Goal: Information Seeking & Learning: Learn about a topic

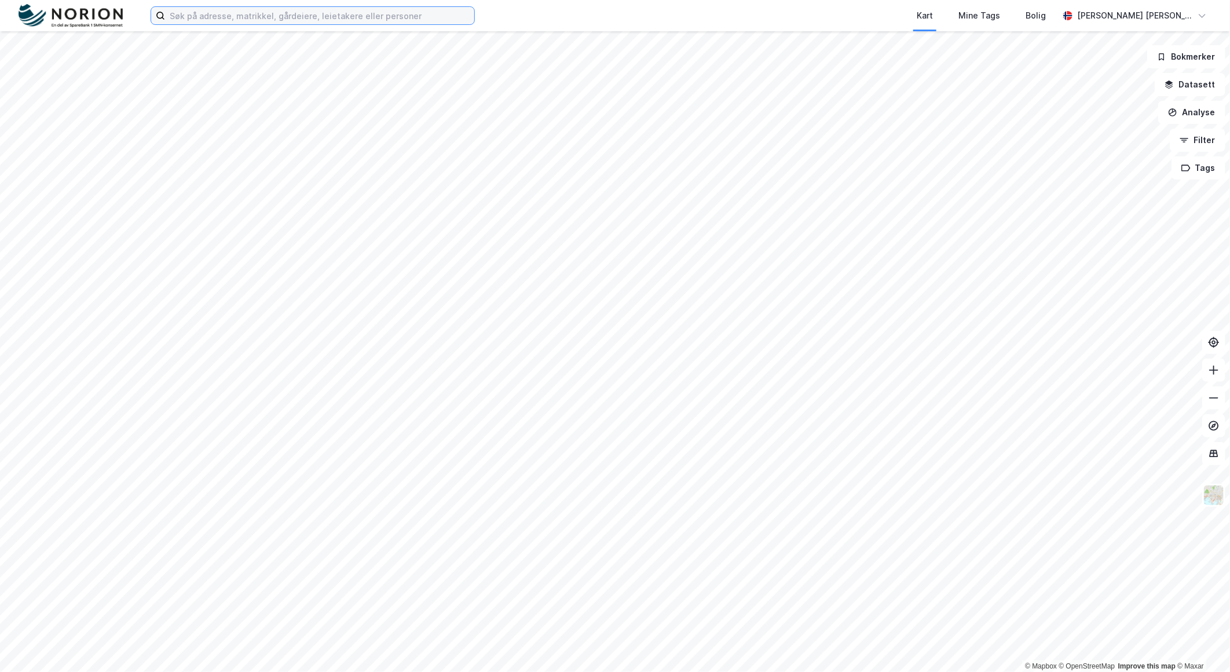
click at [413, 17] on input at bounding box center [319, 15] width 309 height 17
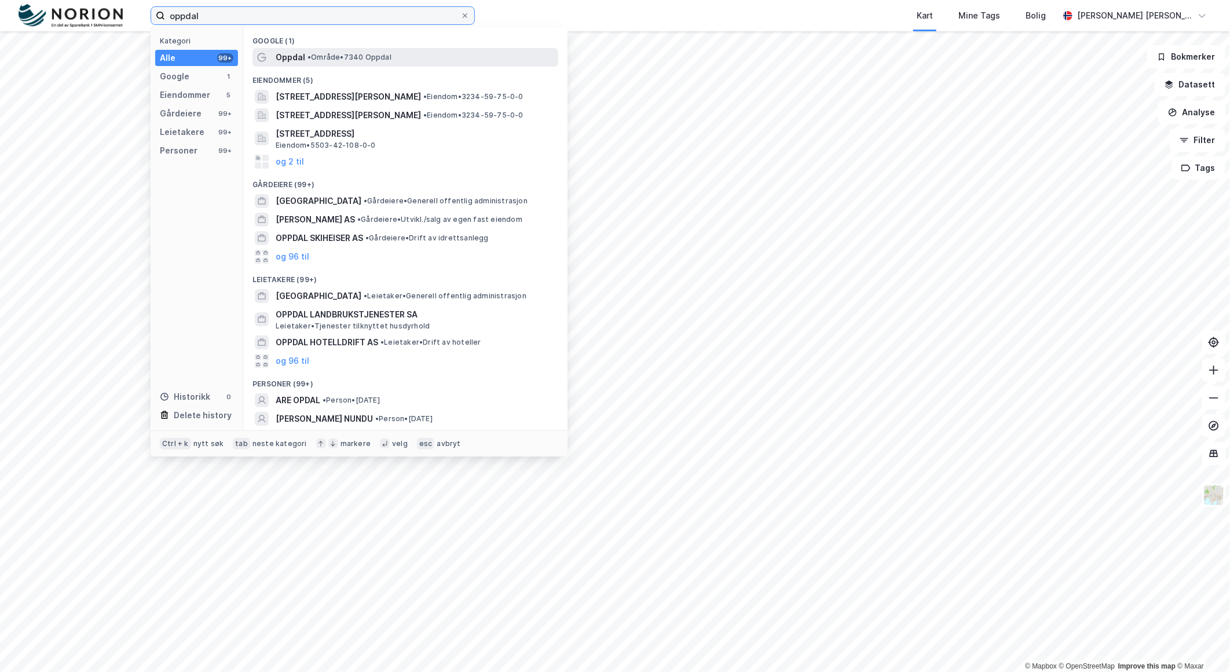
type input "oppdal"
click at [338, 59] on span "• Område • 7340 Oppdal" at bounding box center [349, 57] width 84 height 9
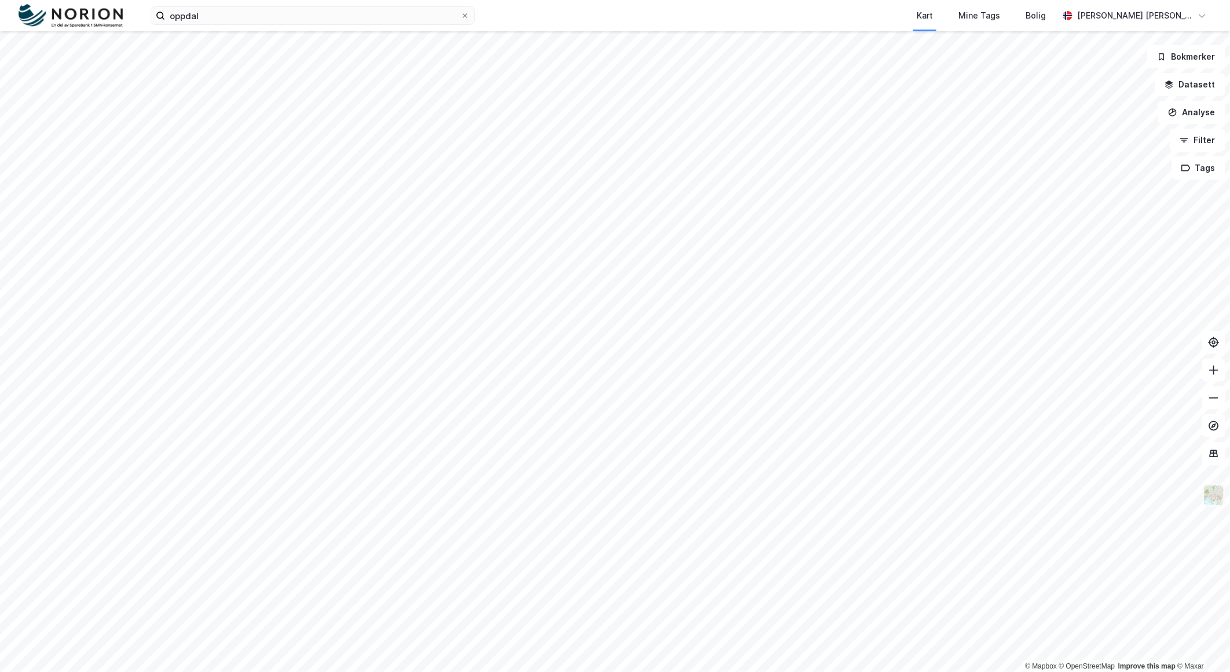
click at [1219, 497] on img at bounding box center [1214, 495] width 22 height 22
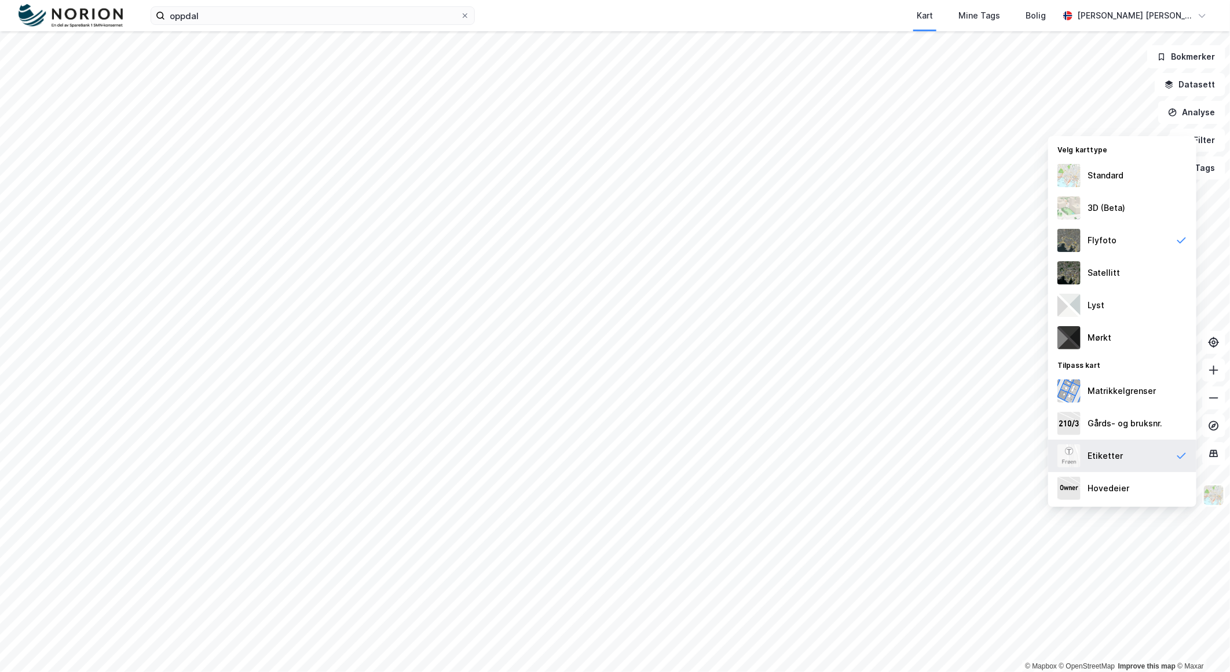
click at [1140, 459] on div "Etiketter" at bounding box center [1122, 456] width 148 height 32
click at [1218, 495] on img at bounding box center [1214, 495] width 22 height 22
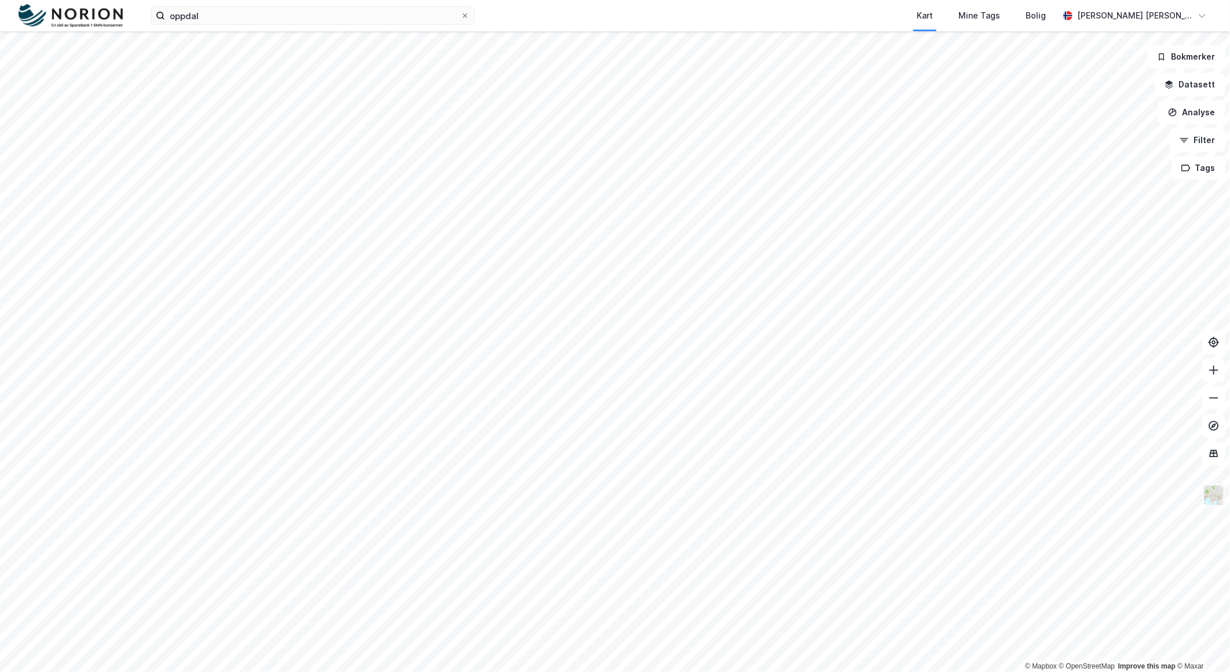
click at [1208, 501] on img at bounding box center [1214, 495] width 22 height 22
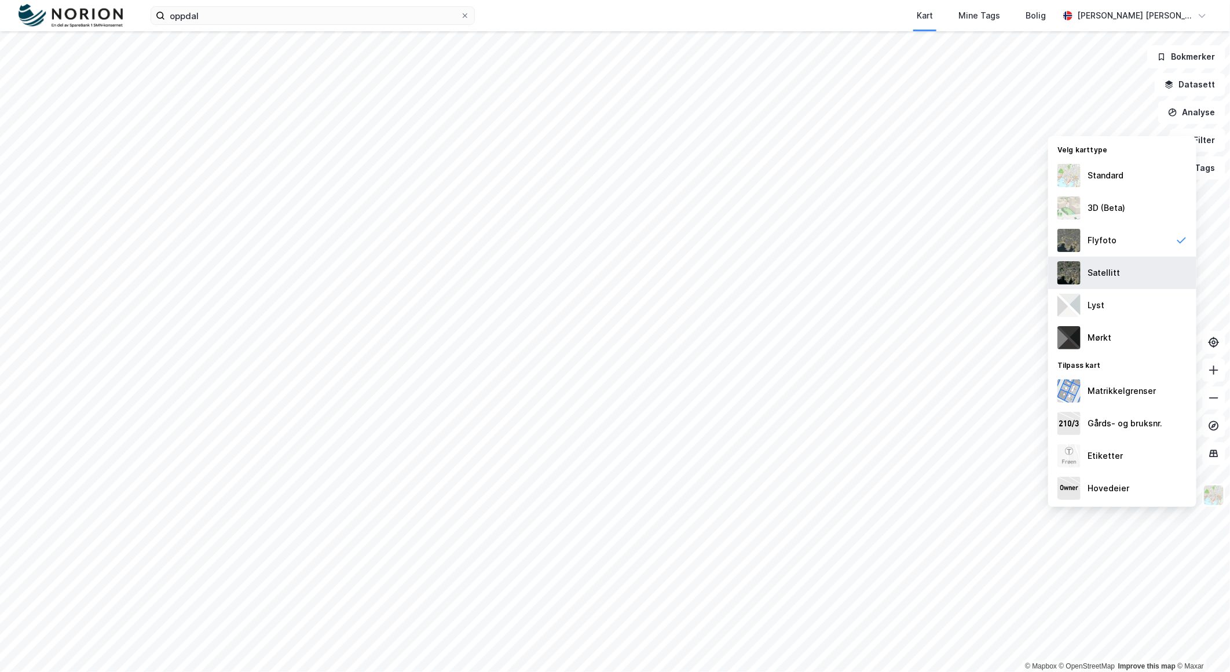
click at [1124, 280] on div "Satellitt" at bounding box center [1122, 273] width 148 height 32
click at [1134, 246] on div "Flyfoto" at bounding box center [1122, 240] width 148 height 32
click at [1136, 464] on div "Etiketter" at bounding box center [1122, 456] width 148 height 32
click at [1192, 105] on button "Analyse" at bounding box center [1191, 112] width 67 height 23
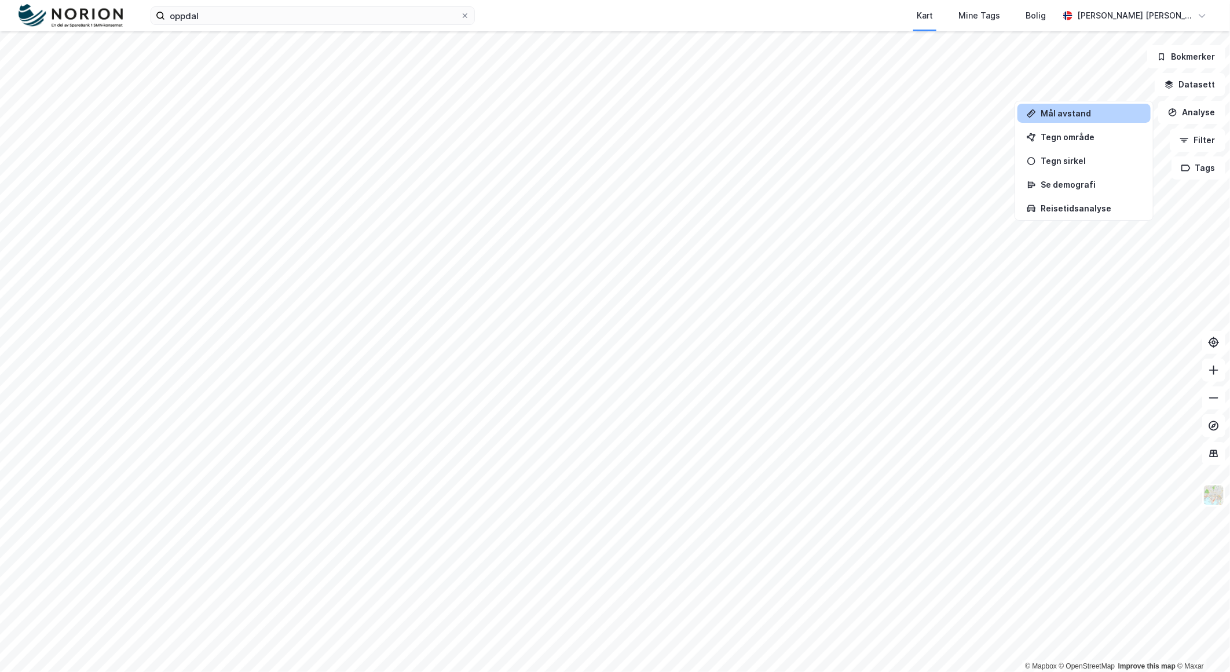
click at [1103, 116] on div "Mål avstand" at bounding box center [1091, 113] width 101 height 10
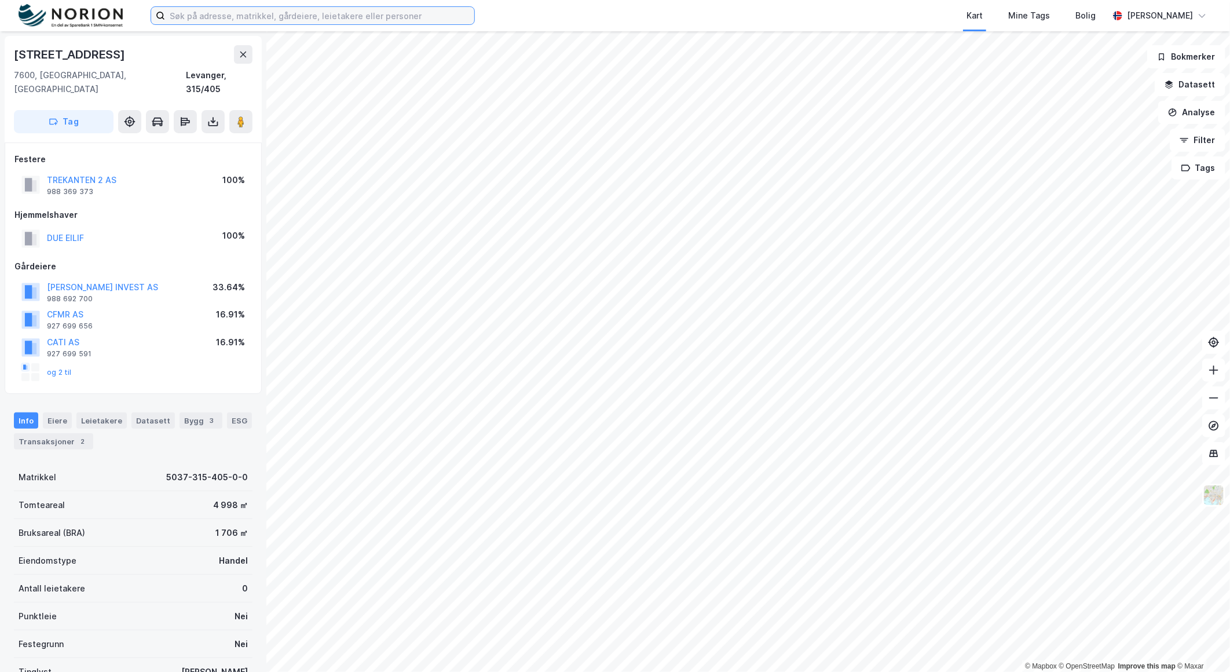
click at [202, 17] on input at bounding box center [319, 15] width 309 height 17
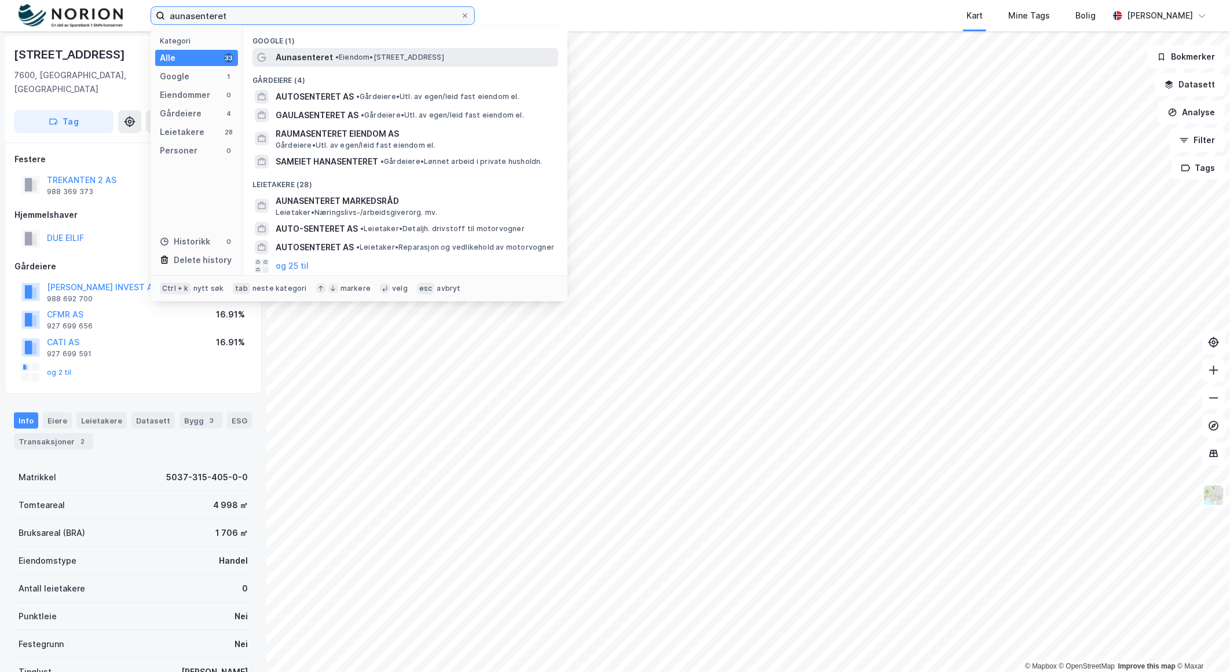
type input "aunasenteret"
click at [309, 58] on span "Aunasenteret" at bounding box center [304, 57] width 57 height 14
